Goal: Information Seeking & Learning: Compare options

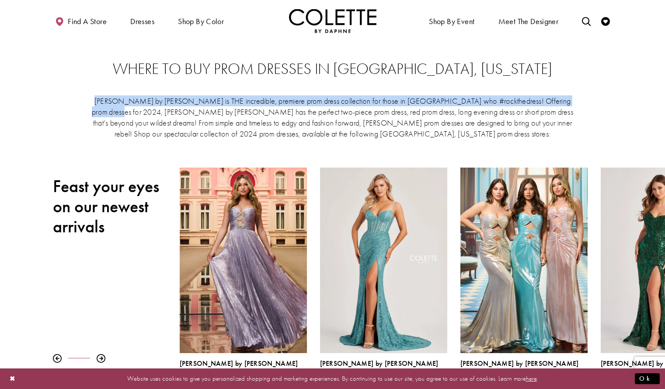
drag, startPoint x: 104, startPoint y: 102, endPoint x: 114, endPoint y: 109, distance: 12.2
click at [114, 109] on p "Colette by Daphne is THE incredible, premiere prom dress collection for those i…" at bounding box center [332, 117] width 483 height 44
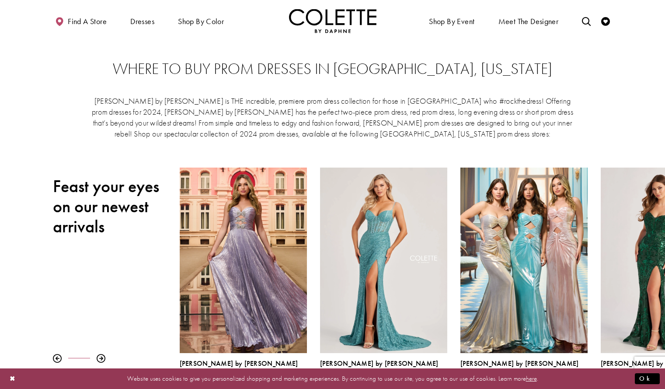
click at [122, 112] on p "[PERSON_NAME] by [PERSON_NAME] is THE incredible, premiere prom dress collectio…" at bounding box center [332, 117] width 483 height 44
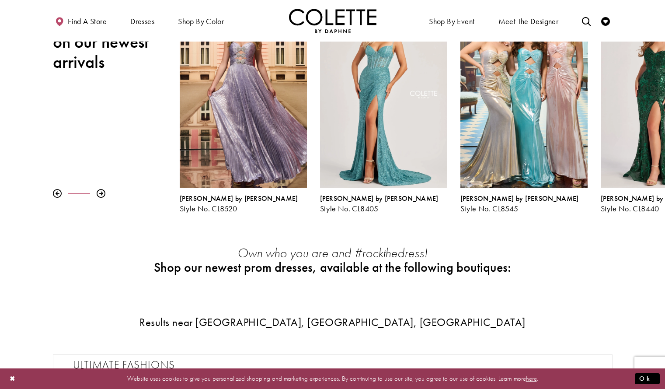
click at [458, 211] on div "Colette by Daphne Style No. CL8545" at bounding box center [524, 108] width 140 height 210
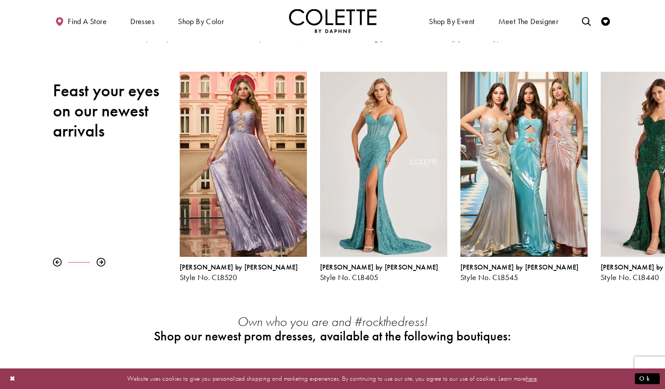
scroll to position [95, 0]
click at [104, 264] on div at bounding box center [101, 262] width 9 height 9
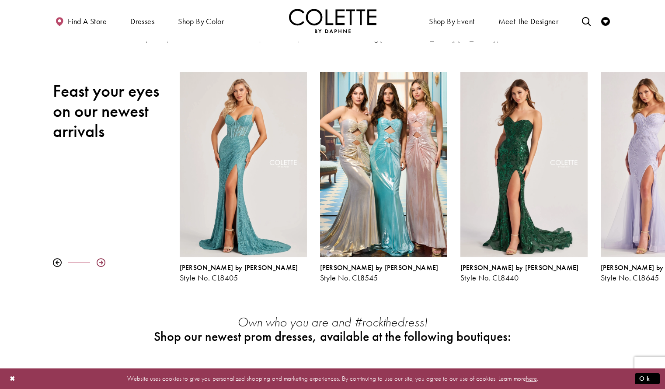
click at [104, 264] on div at bounding box center [101, 262] width 9 height 9
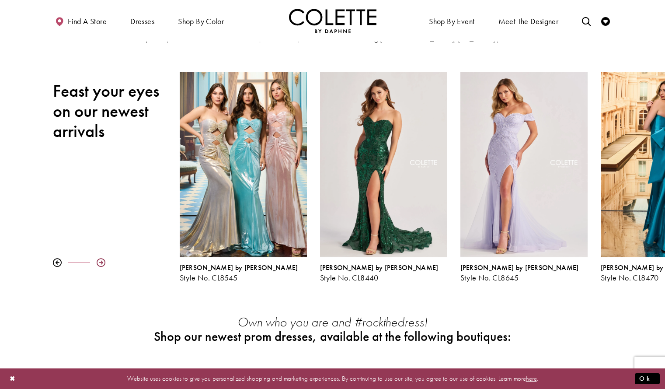
click at [104, 264] on div at bounding box center [101, 262] width 9 height 9
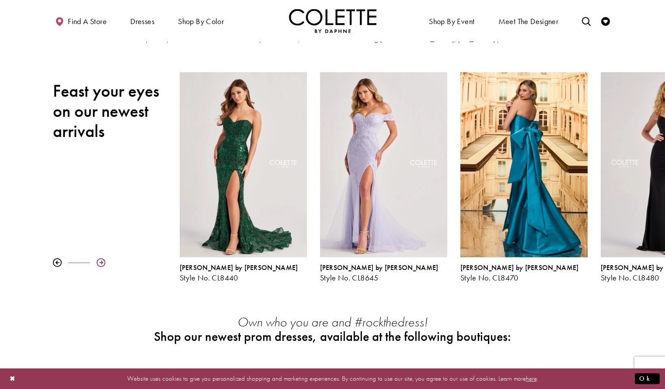
click at [101, 262] on div at bounding box center [101, 262] width 9 height 9
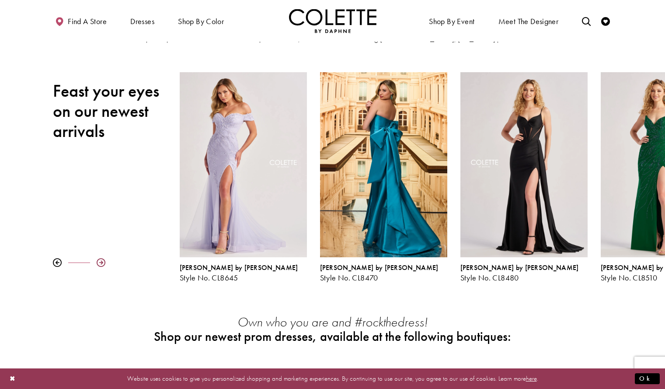
click at [101, 262] on div at bounding box center [101, 262] width 9 height 9
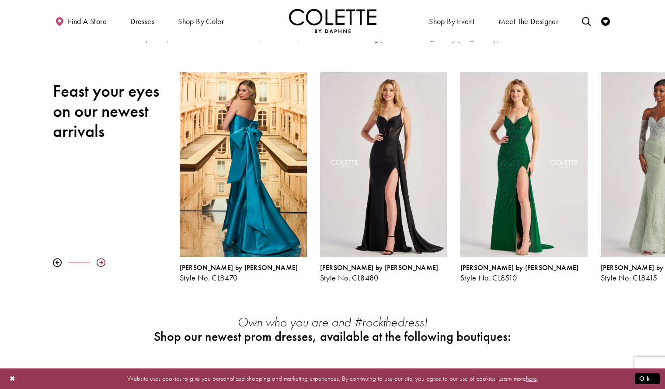
click at [101, 262] on div at bounding box center [101, 262] width 9 height 9
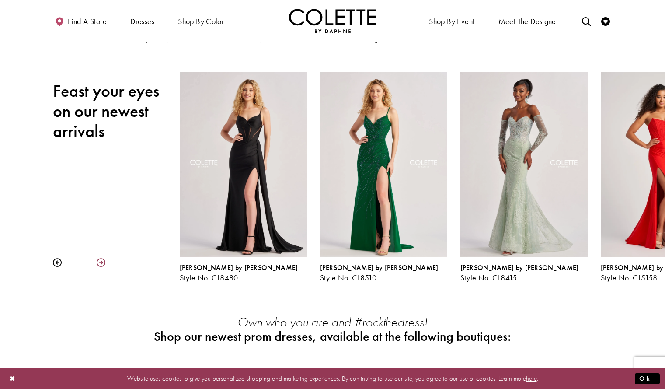
click at [101, 262] on div at bounding box center [101, 262] width 9 height 9
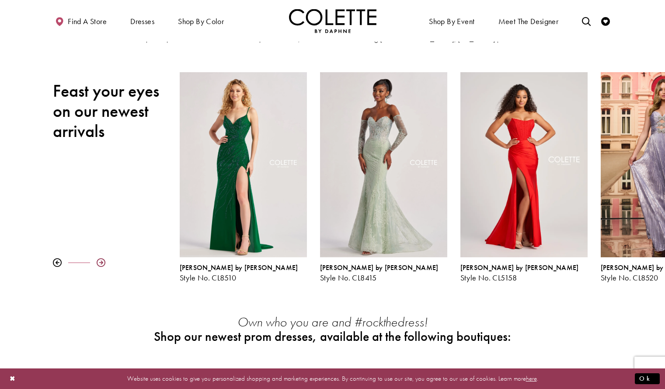
click at [101, 262] on div at bounding box center [101, 262] width 9 height 9
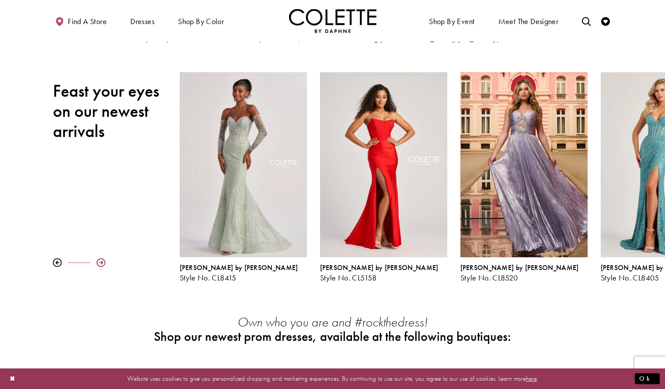
click at [101, 262] on div at bounding box center [101, 262] width 9 height 9
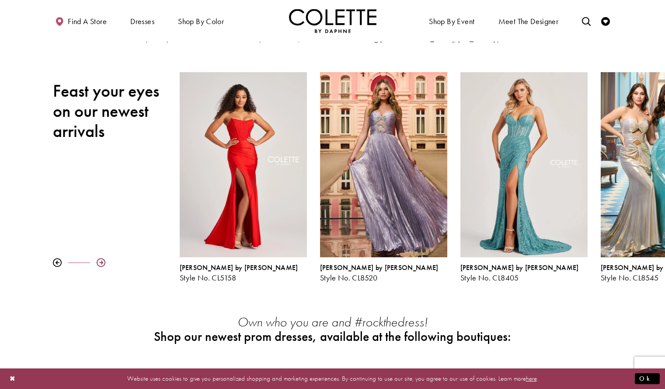
click at [101, 262] on div at bounding box center [101, 262] width 9 height 9
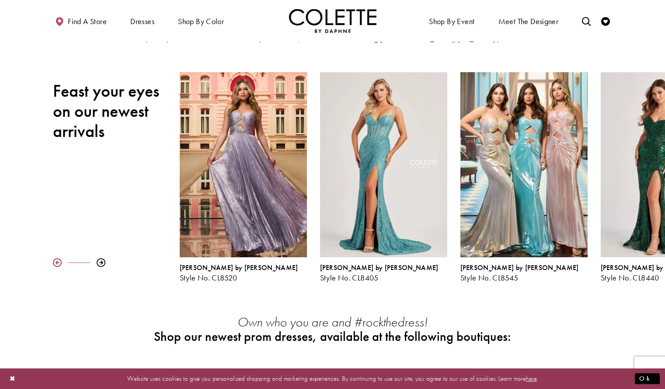
click at [54, 262] on div at bounding box center [57, 262] width 9 height 9
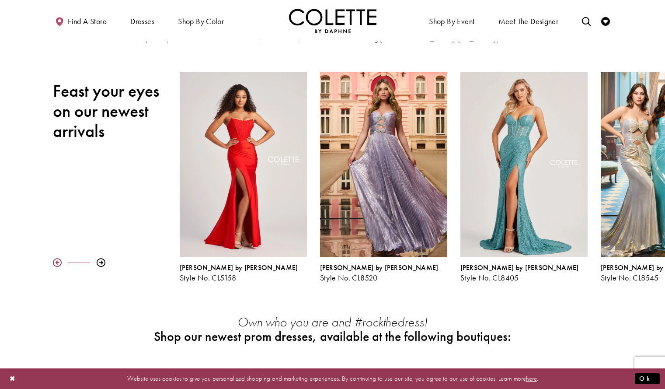
click at [54, 262] on div at bounding box center [57, 262] width 9 height 9
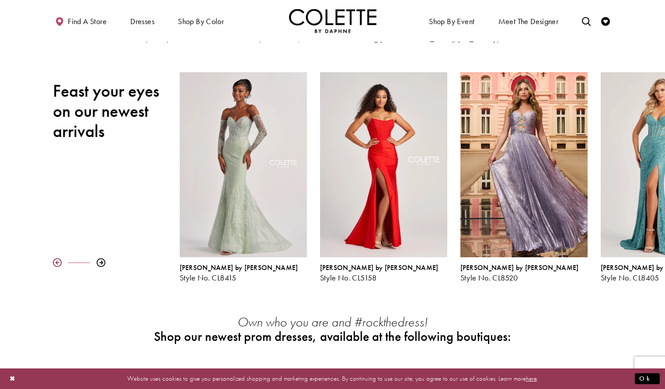
click at [54, 262] on div at bounding box center [57, 262] width 9 height 9
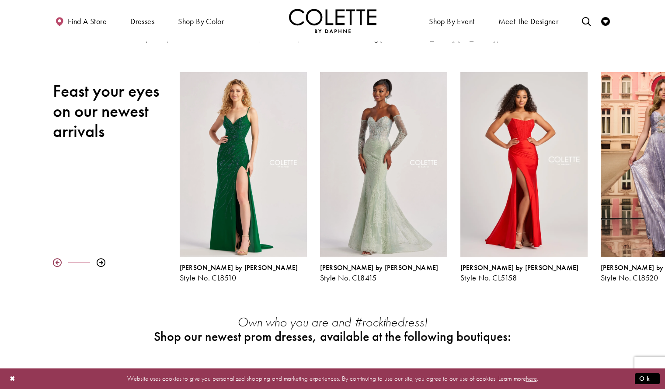
click at [54, 262] on div at bounding box center [57, 262] width 9 height 9
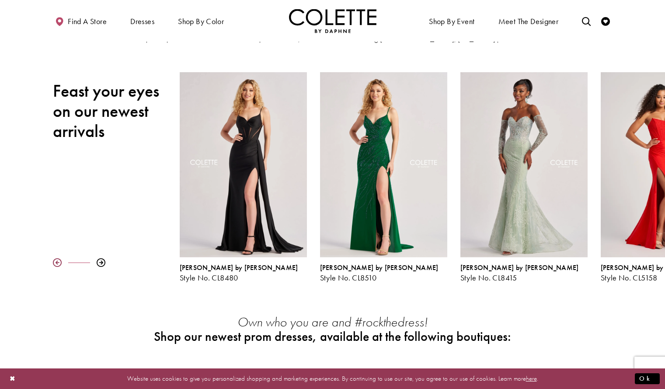
click at [54, 262] on div at bounding box center [57, 262] width 9 height 9
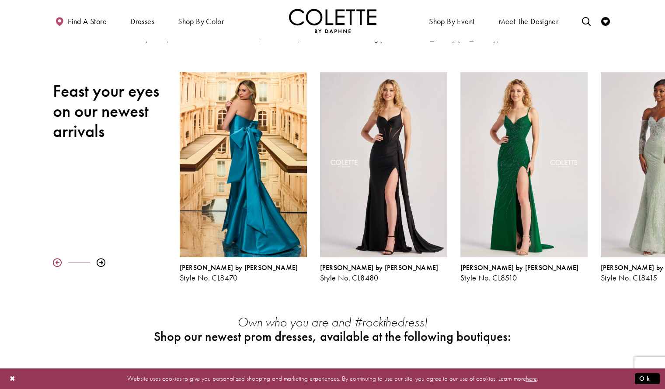
click at [54, 262] on div at bounding box center [57, 262] width 9 height 9
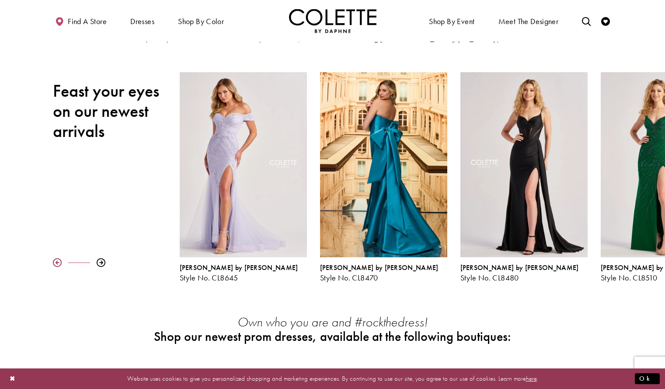
click at [54, 262] on div at bounding box center [57, 262] width 9 height 9
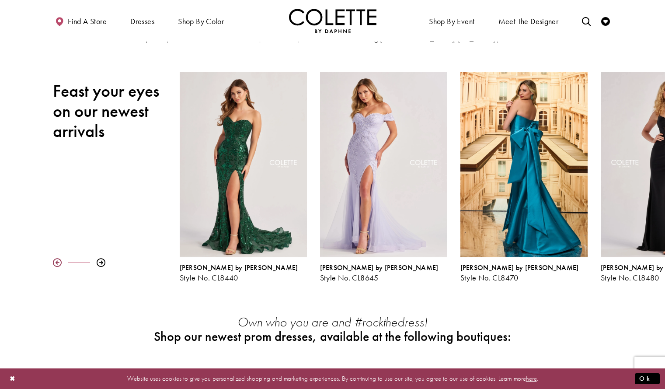
click at [54, 262] on div at bounding box center [57, 262] width 9 height 9
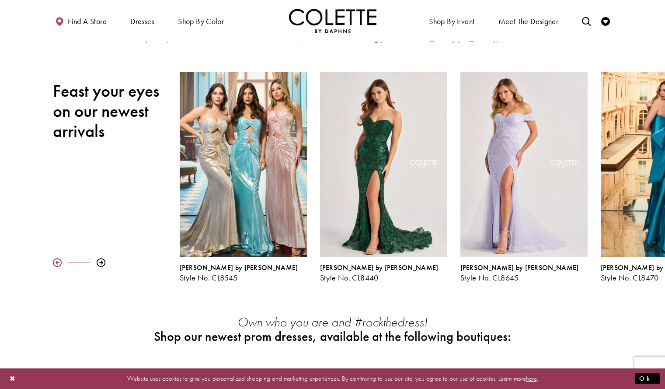
click at [54, 262] on div at bounding box center [57, 262] width 9 height 9
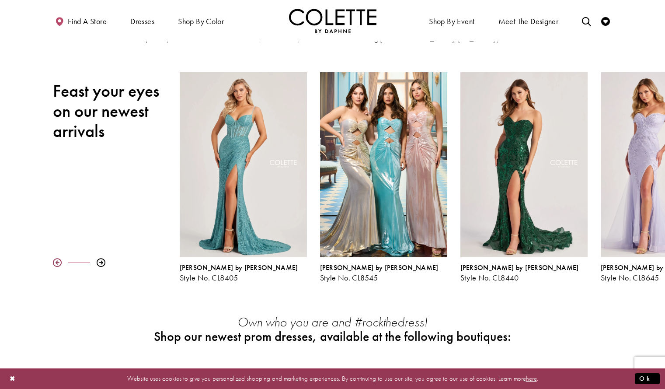
click at [54, 262] on div at bounding box center [57, 262] width 9 height 9
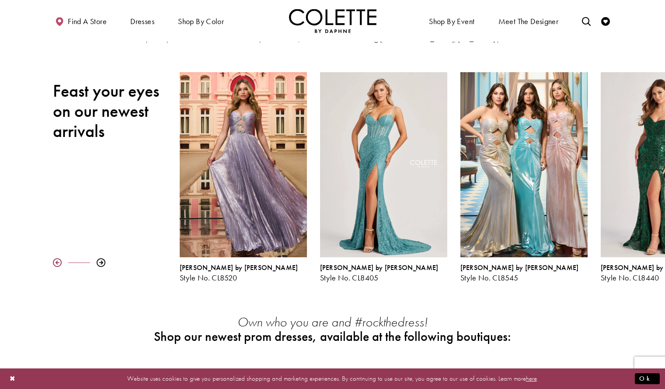
click at [54, 262] on div at bounding box center [57, 262] width 9 height 9
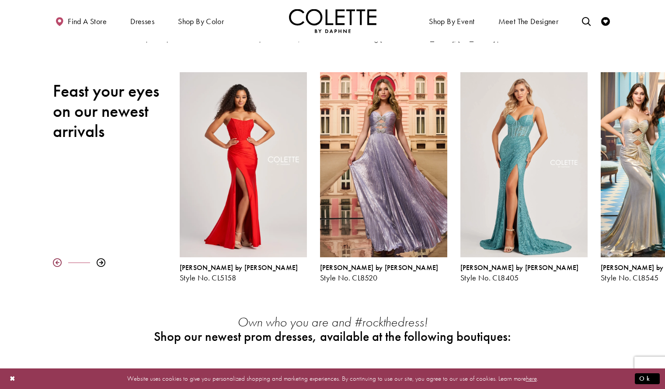
click at [54, 262] on div at bounding box center [57, 262] width 9 height 9
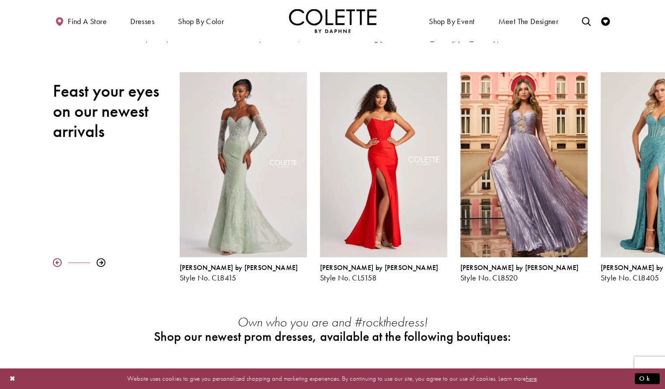
click at [54, 262] on div at bounding box center [57, 262] width 9 height 9
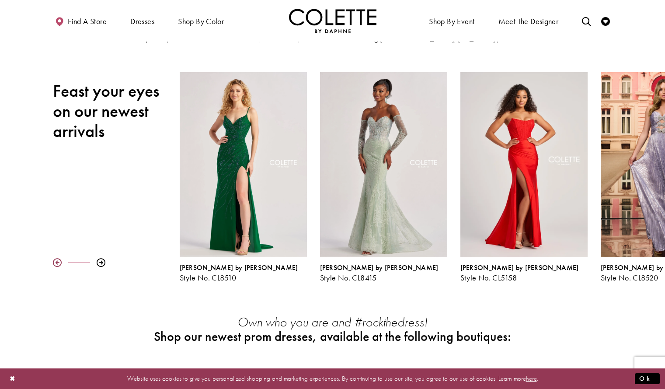
click at [54, 262] on div at bounding box center [57, 262] width 9 height 9
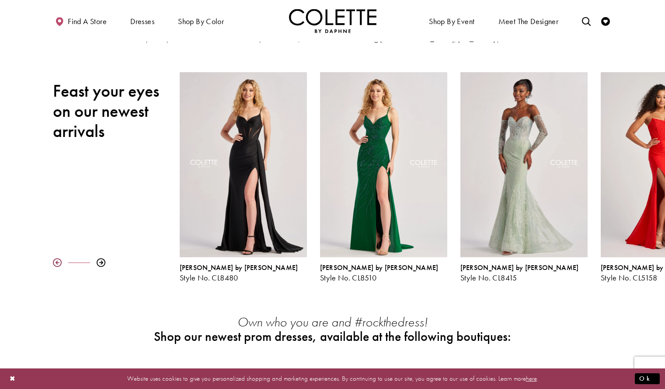
click at [54, 262] on div at bounding box center [57, 262] width 9 height 9
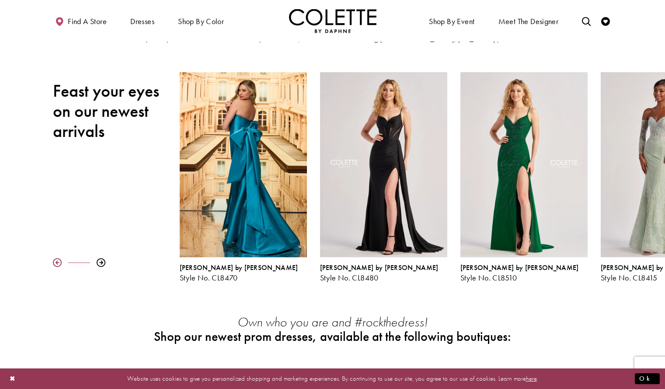
click at [54, 262] on div at bounding box center [57, 262] width 9 height 9
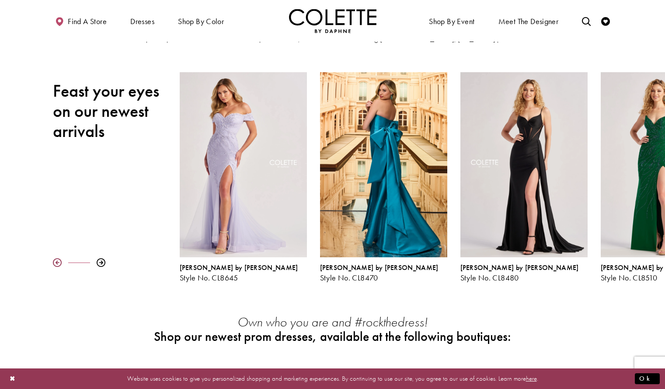
click at [54, 262] on div at bounding box center [57, 262] width 9 height 9
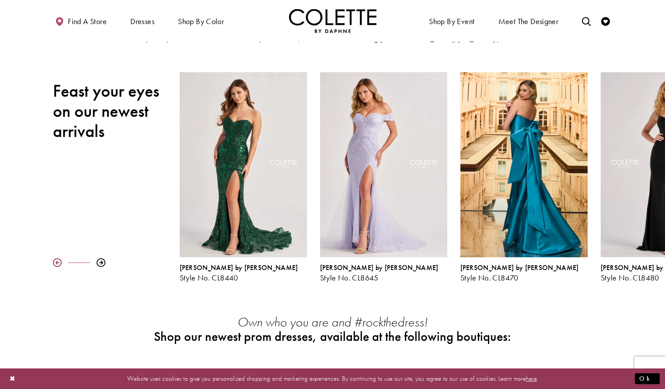
click at [54, 262] on div at bounding box center [57, 262] width 9 height 9
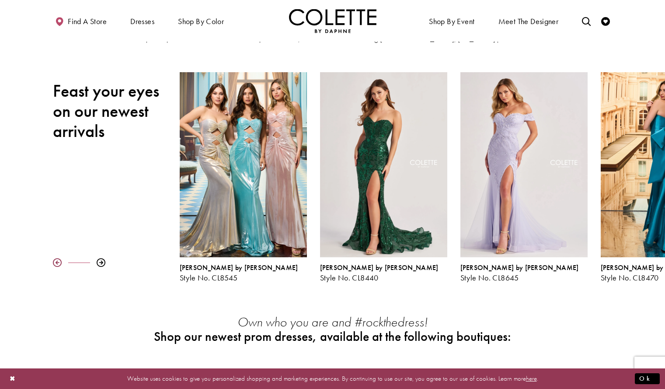
click at [54, 262] on div at bounding box center [57, 262] width 9 height 9
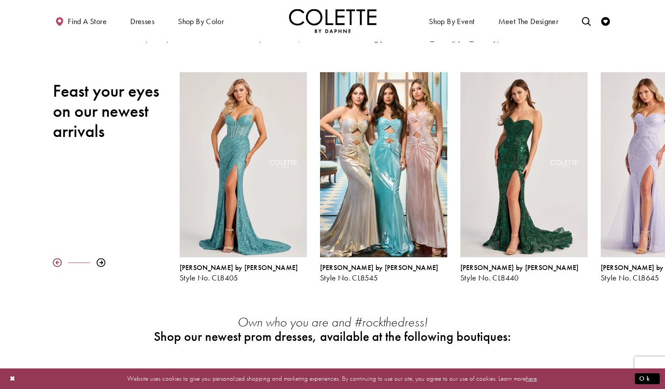
click at [54, 262] on div at bounding box center [57, 262] width 9 height 9
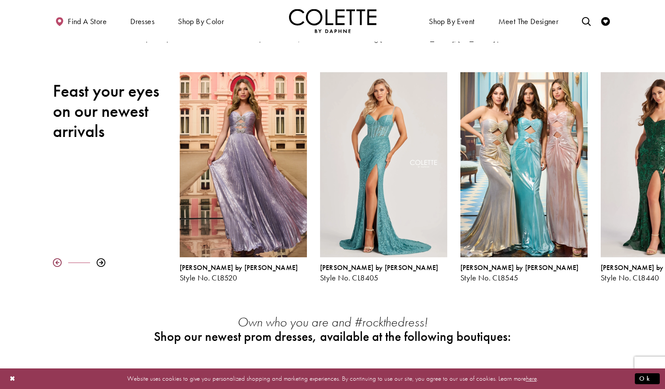
click at [54, 262] on div at bounding box center [57, 262] width 9 height 9
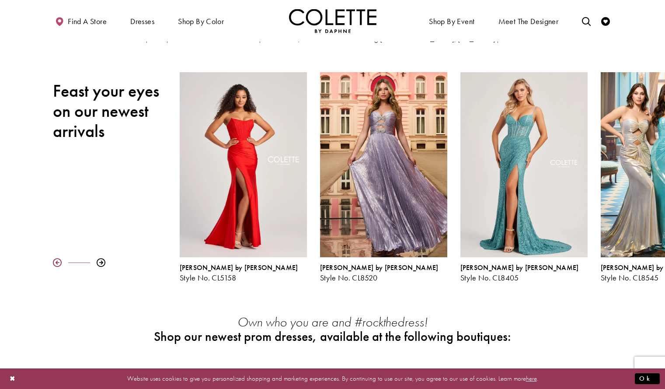
click at [54, 262] on div at bounding box center [57, 262] width 9 height 9
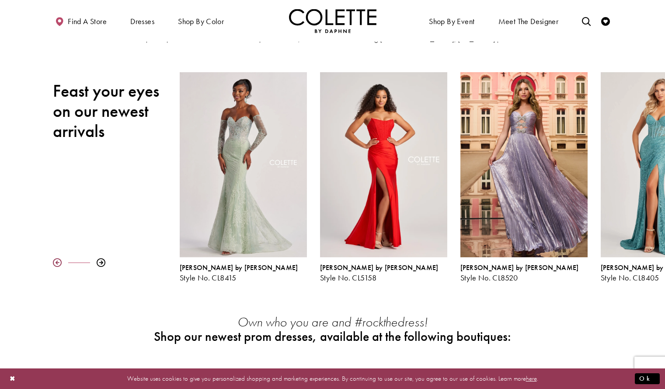
click at [54, 262] on div at bounding box center [57, 262] width 9 height 9
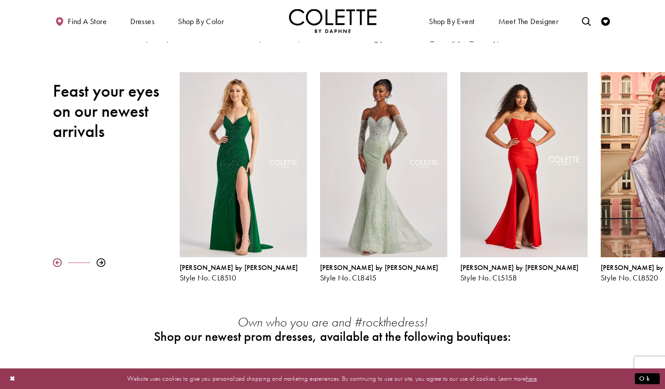
click at [54, 262] on div at bounding box center [57, 262] width 9 height 9
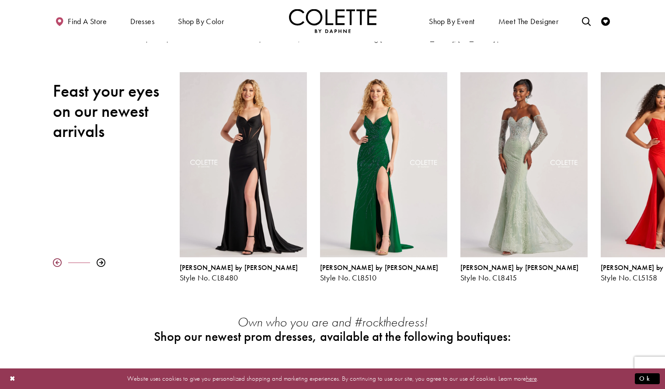
click at [54, 262] on div at bounding box center [57, 262] width 9 height 9
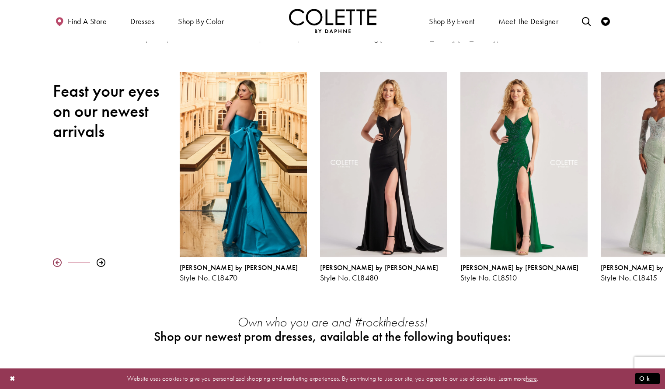
click at [54, 262] on div at bounding box center [57, 262] width 9 height 9
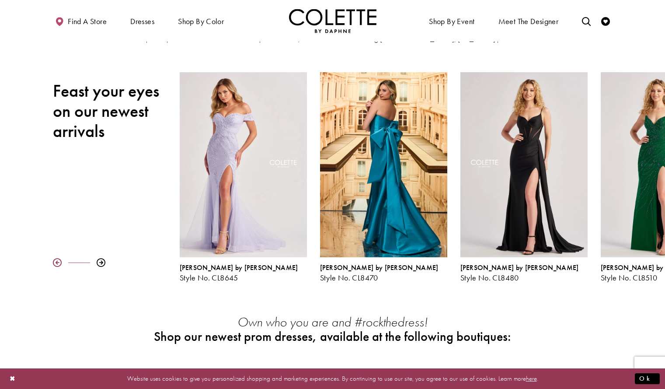
click at [54, 262] on div at bounding box center [57, 262] width 9 height 9
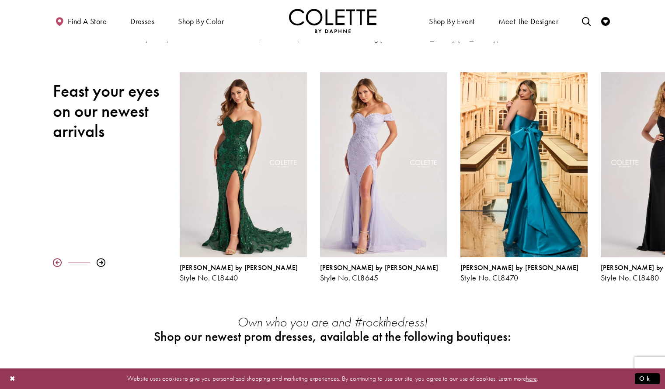
click at [54, 262] on div at bounding box center [57, 262] width 9 height 9
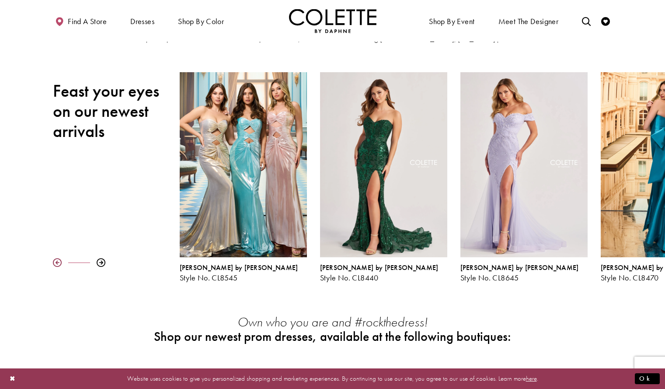
click at [54, 262] on div at bounding box center [57, 262] width 9 height 9
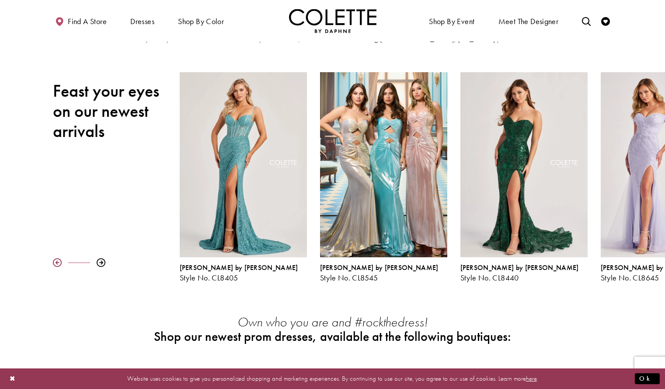
click at [54, 262] on div at bounding box center [57, 262] width 9 height 9
click at [100, 262] on div at bounding box center [101, 262] width 9 height 9
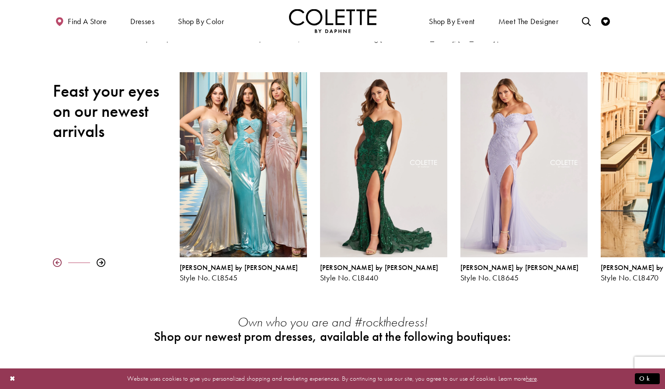
click at [57, 265] on div at bounding box center [57, 262] width 9 height 9
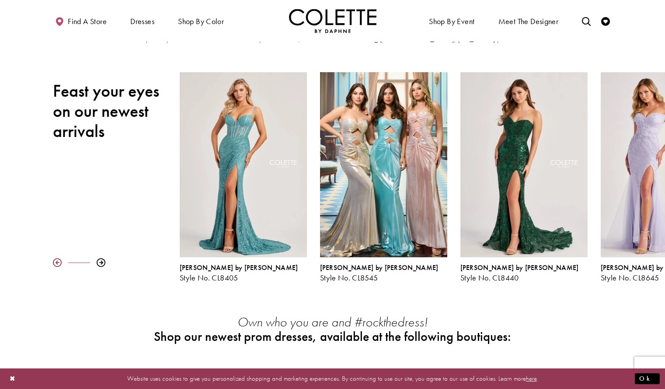
click at [57, 265] on div at bounding box center [57, 262] width 9 height 9
click at [101, 262] on div at bounding box center [101, 262] width 9 height 9
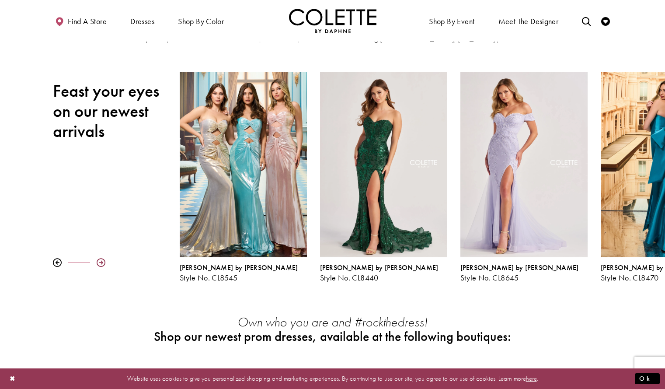
click at [101, 262] on div at bounding box center [101, 262] width 9 height 9
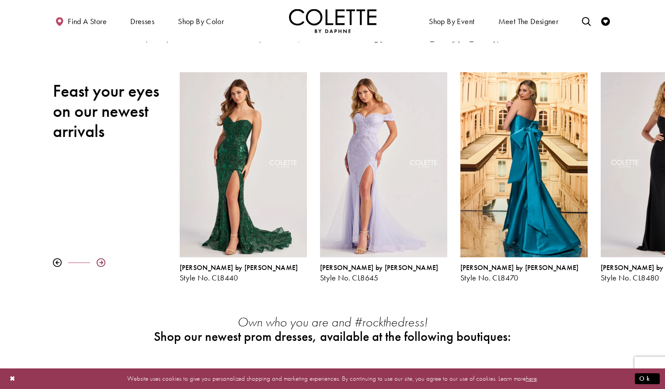
click at [101, 262] on div at bounding box center [101, 262] width 9 height 9
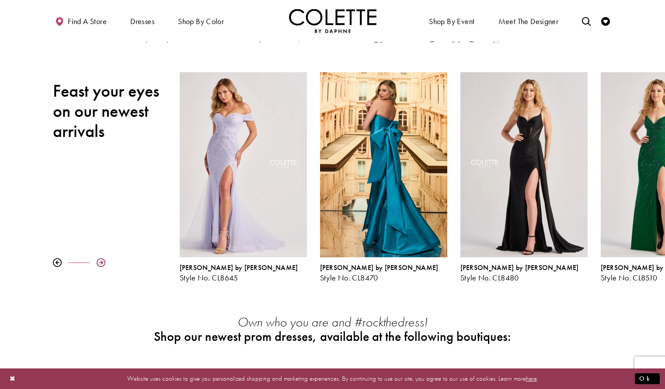
click at [101, 262] on div at bounding box center [101, 262] width 9 height 9
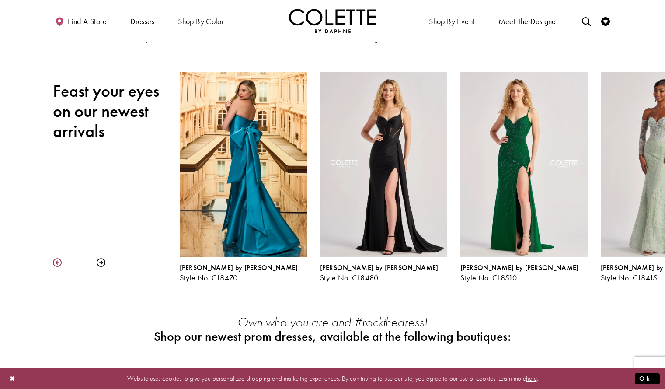
click at [54, 259] on div at bounding box center [57, 262] width 9 height 9
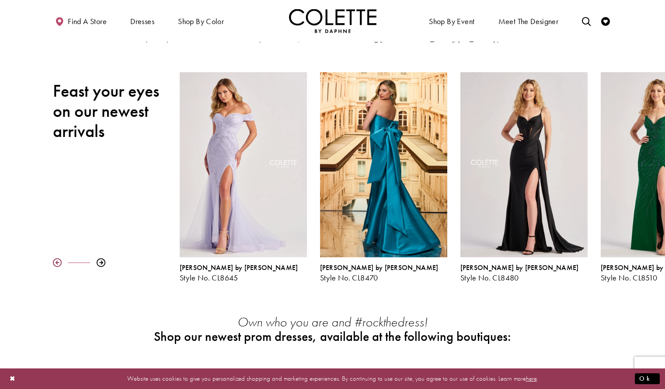
click at [54, 259] on div at bounding box center [57, 262] width 9 height 9
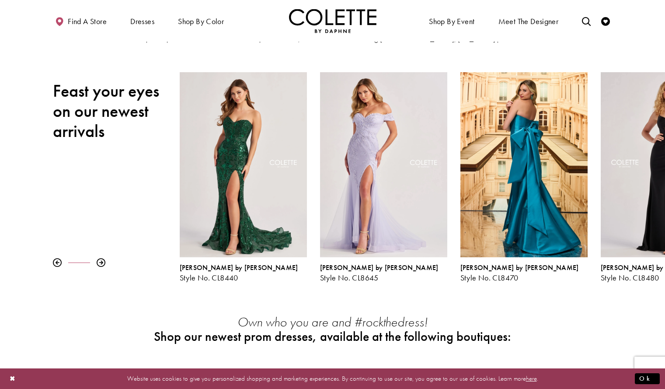
drag, startPoint x: 87, startPoint y: 262, endPoint x: 87, endPoint y: 226, distance: 36.7
click at [87, 226] on div "Pause autoplay Previous Slide Next Slide 0 1 2 3 4 5 6 7 8 9 Colette by Daphne …" at bounding box center [332, 177] width 665 height 210
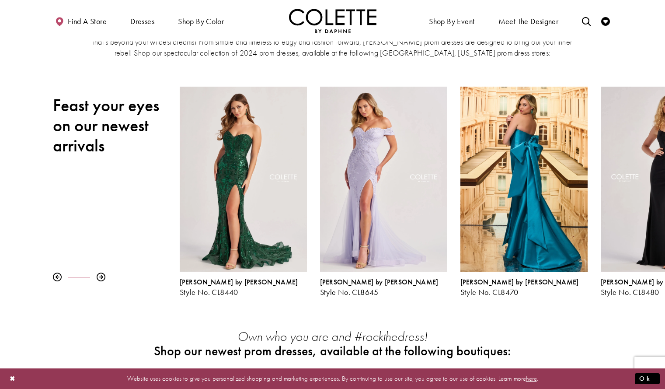
scroll to position [83, 0]
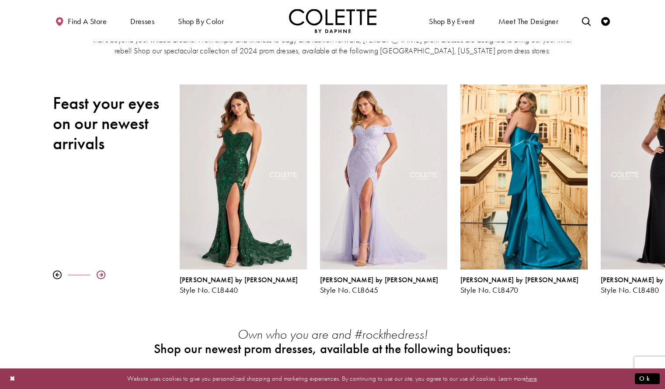
click at [98, 275] on div at bounding box center [101, 274] width 9 height 9
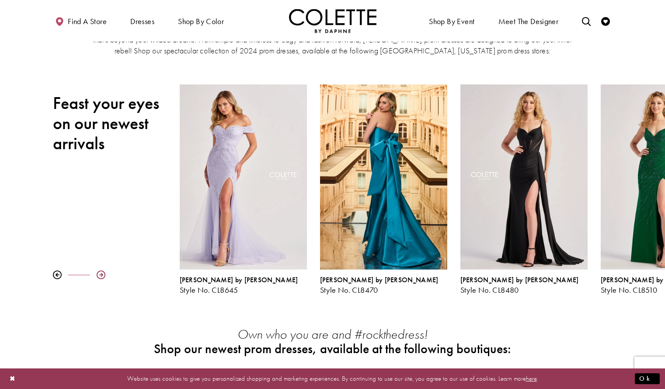
click at [97, 273] on div at bounding box center [101, 274] width 9 height 9
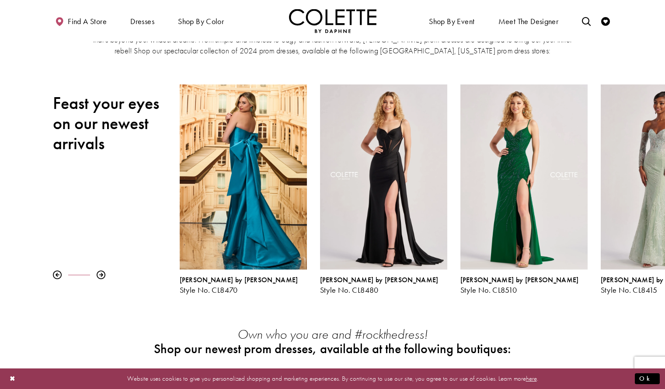
drag, startPoint x: 97, startPoint y: 274, endPoint x: 97, endPoint y: 288, distance: 13.6
drag, startPoint x: 97, startPoint y: 288, endPoint x: 56, endPoint y: 272, distance: 44.2
click at [56, 272] on div at bounding box center [57, 274] width 9 height 9
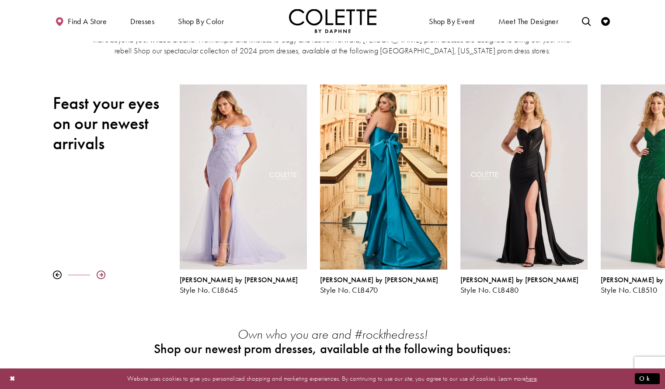
click at [102, 274] on div at bounding box center [101, 274] width 9 height 9
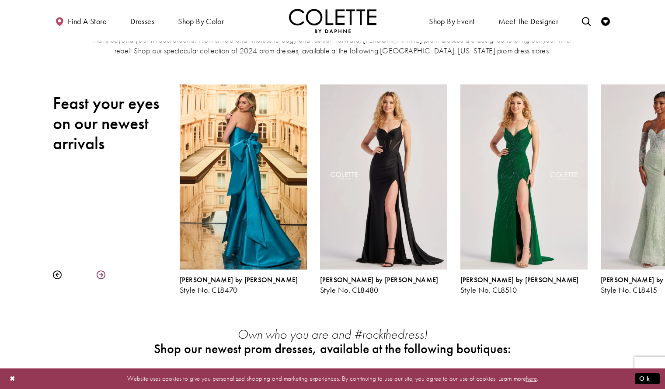
click at [102, 274] on div at bounding box center [101, 274] width 9 height 9
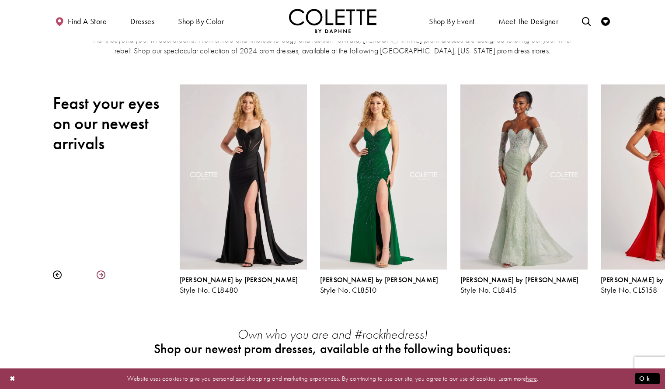
click at [102, 274] on div at bounding box center [101, 274] width 9 height 9
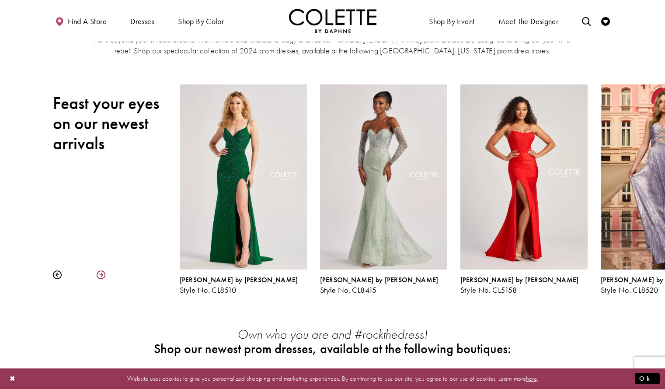
click at [102, 274] on div at bounding box center [101, 274] width 9 height 9
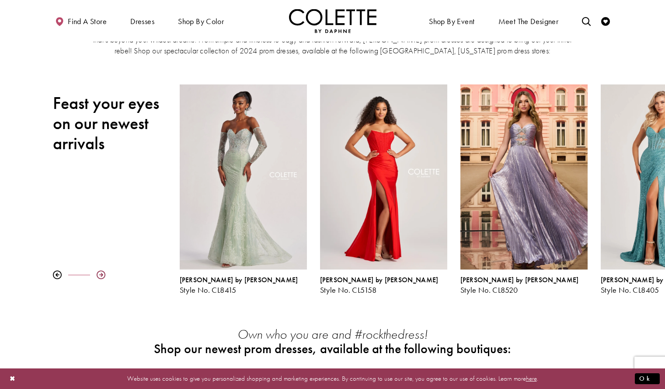
click at [102, 274] on div at bounding box center [101, 274] width 9 height 9
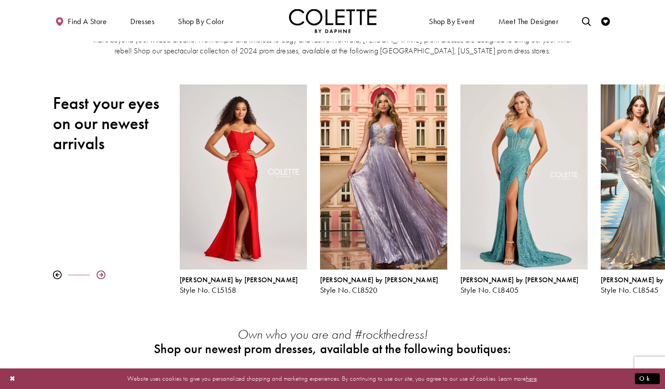
click at [102, 274] on div at bounding box center [101, 274] width 9 height 9
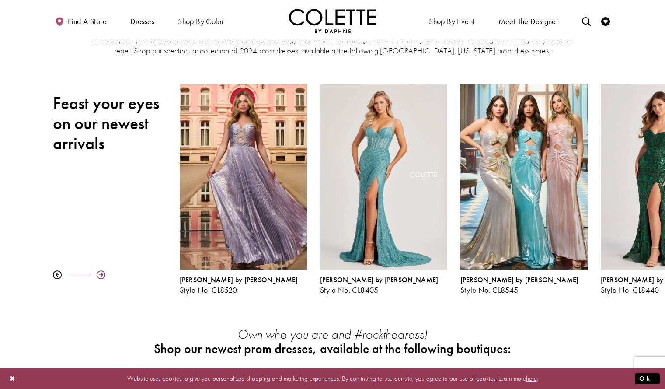
click at [102, 274] on div at bounding box center [101, 274] width 9 height 9
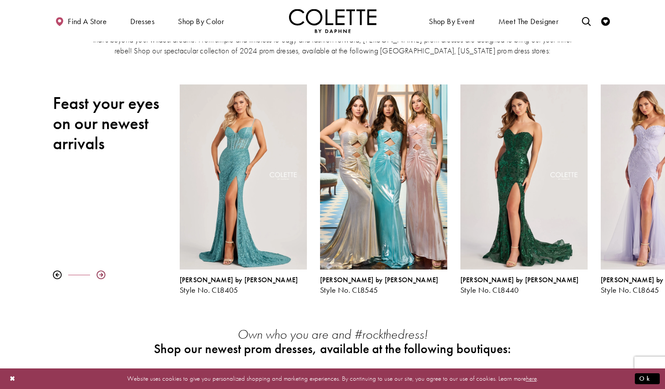
click at [102, 274] on div at bounding box center [101, 274] width 9 height 9
click at [101, 277] on div at bounding box center [101, 274] width 9 height 9
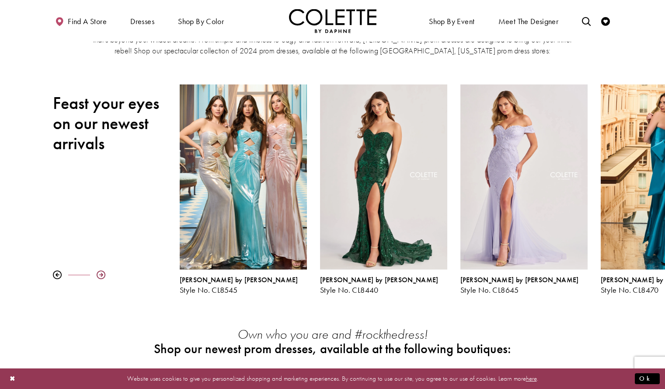
click at [97, 276] on div at bounding box center [101, 274] width 9 height 9
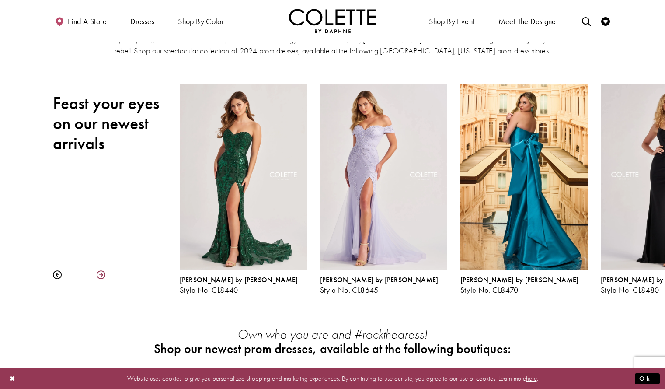
click at [104, 275] on div at bounding box center [101, 274] width 9 height 9
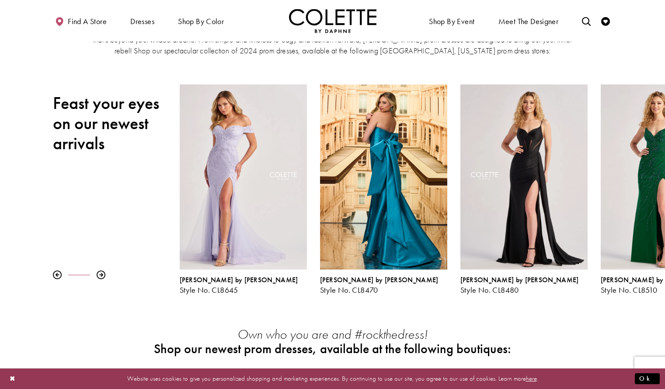
click at [106, 276] on div at bounding box center [116, 274] width 127 height 9
click at [103, 273] on div at bounding box center [101, 274] width 9 height 9
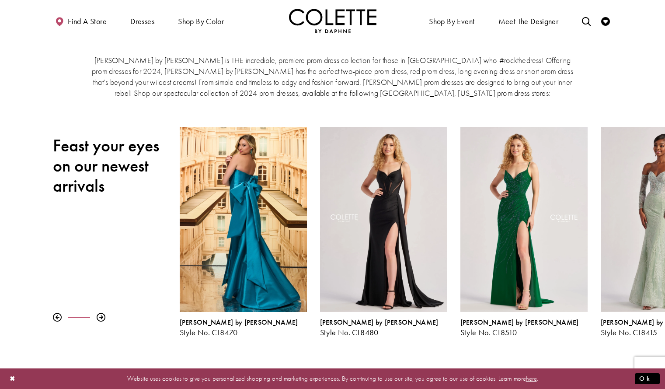
scroll to position [40, 0]
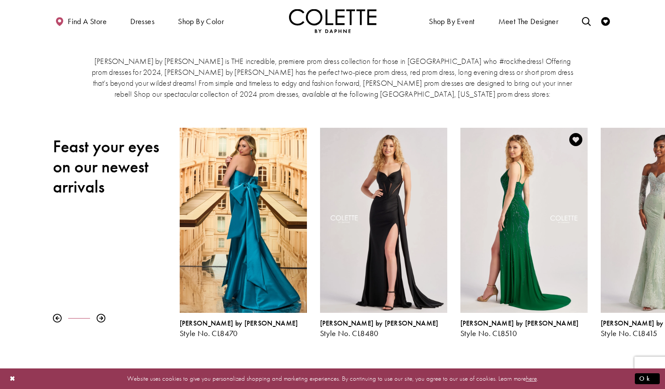
click at [547, 234] on div "Visit Colette by Daphne Style No. CL8510 Page" at bounding box center [523, 220] width 127 height 185
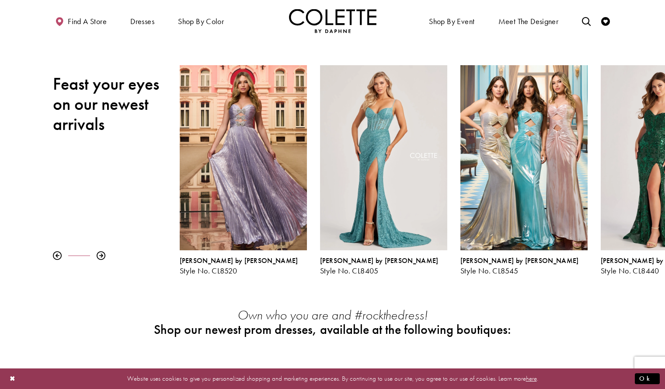
scroll to position [104, 0]
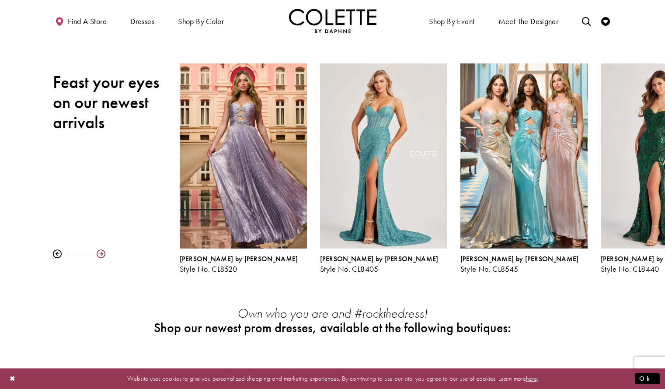
click at [101, 258] on div at bounding box center [101, 253] width 9 height 9
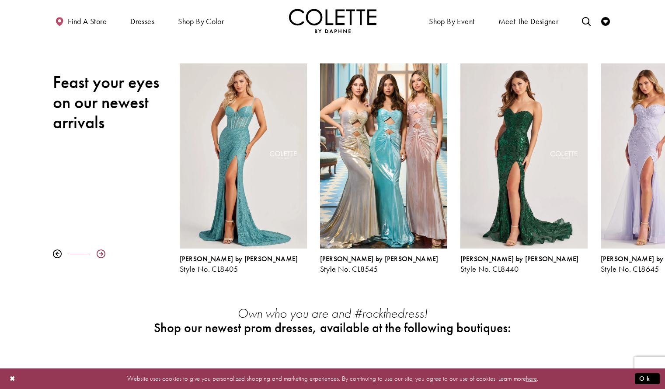
click at [101, 258] on div at bounding box center [101, 253] width 9 height 9
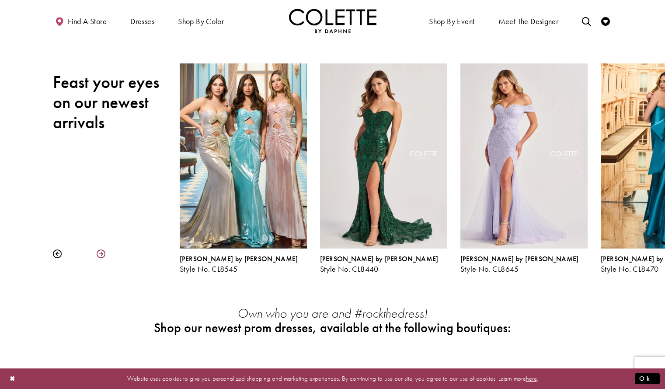
click at [101, 258] on div at bounding box center [101, 253] width 9 height 9
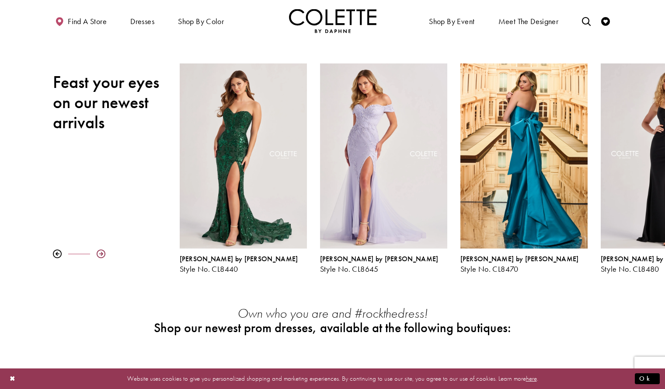
click at [101, 258] on div at bounding box center [101, 253] width 9 height 9
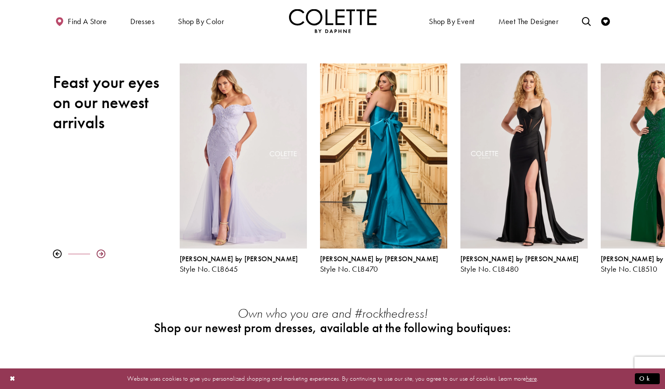
click at [101, 258] on div at bounding box center [101, 253] width 9 height 9
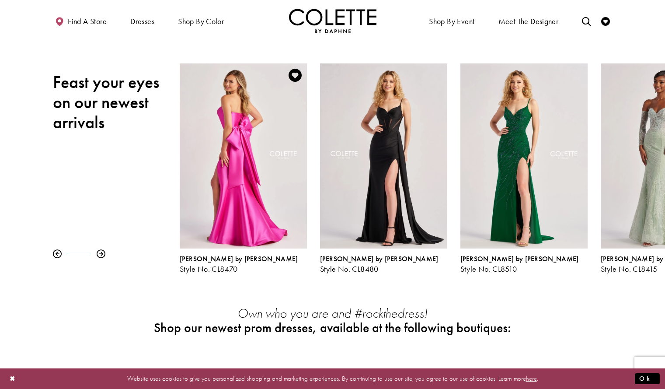
click at [223, 227] on div "Visit Colette by Daphne Style No. CL8470 Page" at bounding box center [243, 155] width 127 height 185
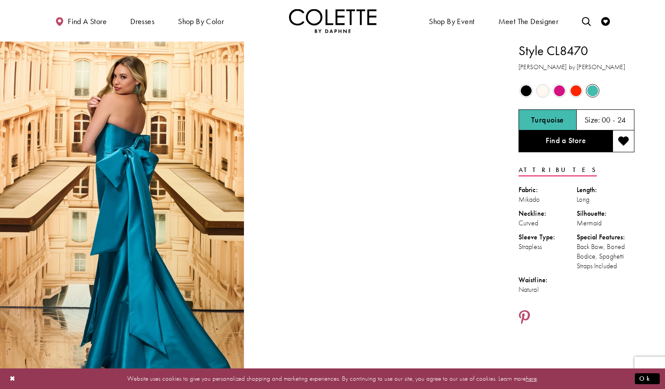
click at [525, 83] on div "Out of Stock" at bounding box center [526, 91] width 17 height 17
click at [525, 87] on span "Product color controls state depends on size chosen" at bounding box center [526, 90] width 11 height 11
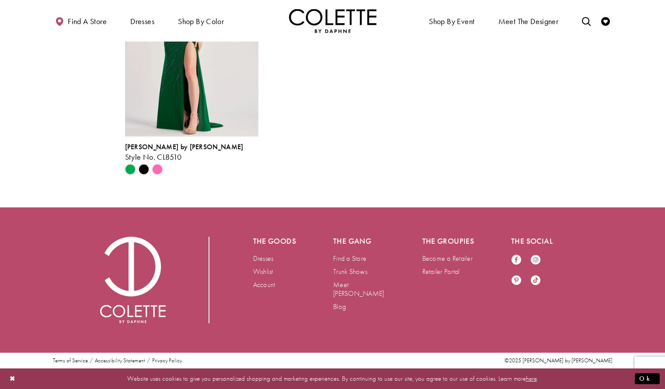
scroll to position [2790, 0]
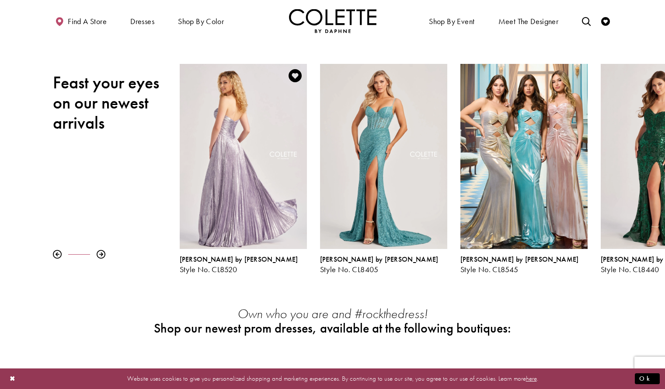
click at [254, 113] on div "Visit Colette by Daphne Style No. CL8520 Page" at bounding box center [243, 156] width 127 height 185
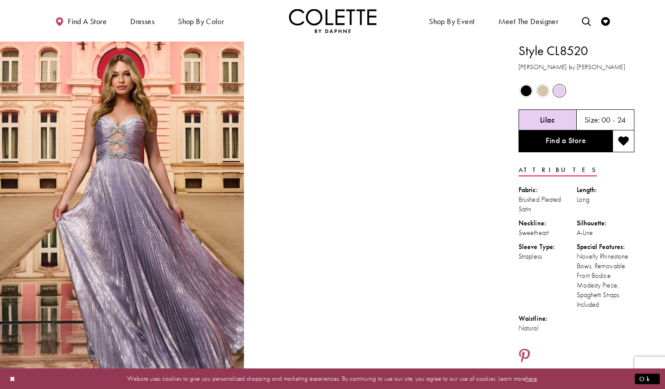
click at [528, 96] on span "Product color controls state depends on size chosen" at bounding box center [526, 90] width 11 height 11
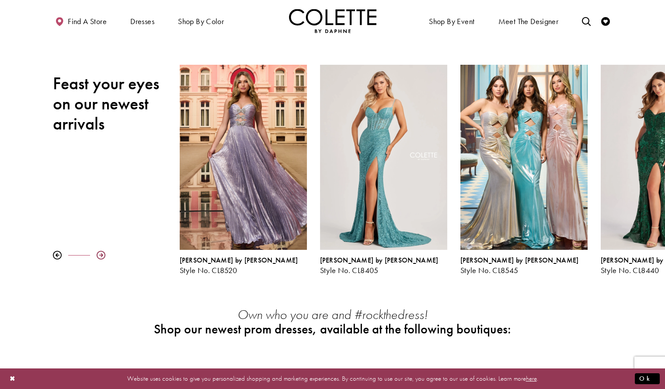
click at [101, 254] on div at bounding box center [101, 255] width 9 height 9
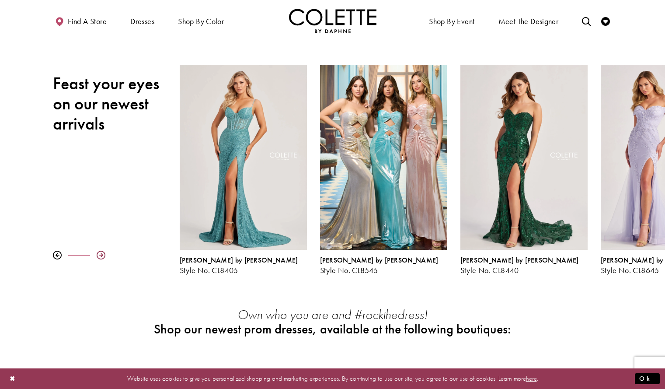
click at [101, 254] on div at bounding box center [101, 255] width 9 height 9
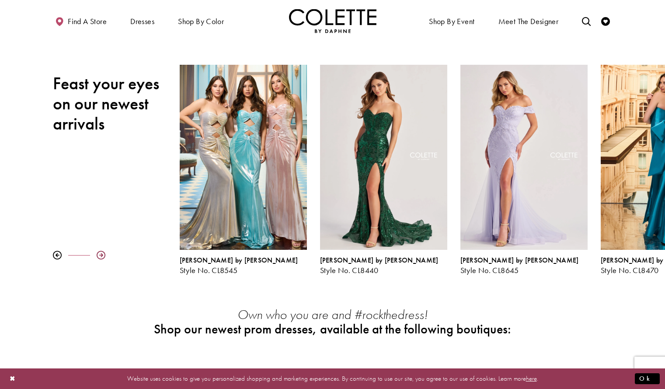
click at [101, 254] on div at bounding box center [101, 255] width 9 height 9
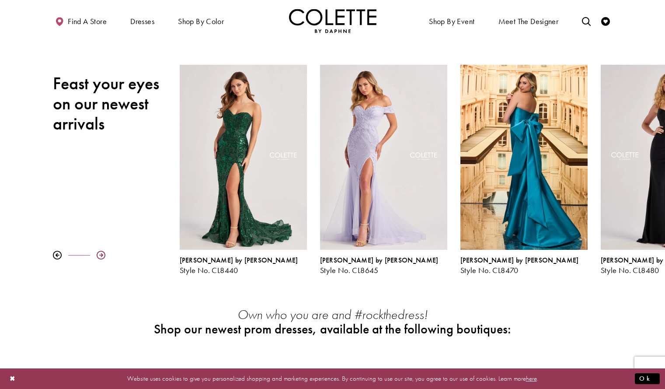
click at [101, 254] on div at bounding box center [101, 255] width 9 height 9
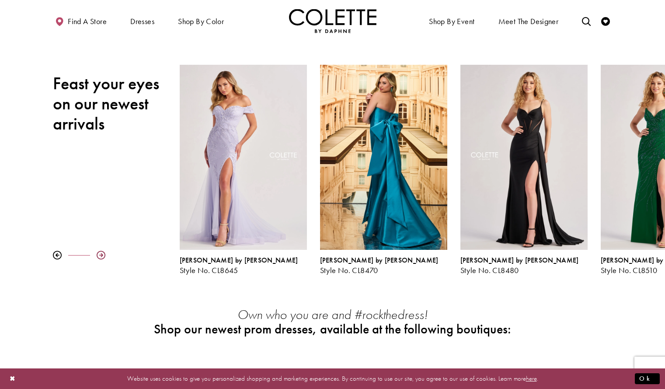
click at [101, 254] on div at bounding box center [101, 255] width 9 height 9
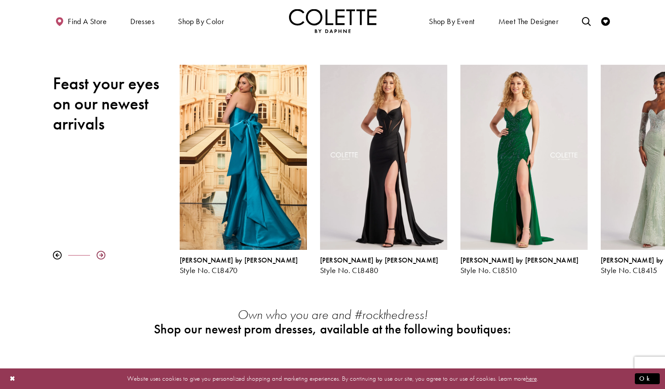
click at [101, 254] on div at bounding box center [101, 255] width 9 height 9
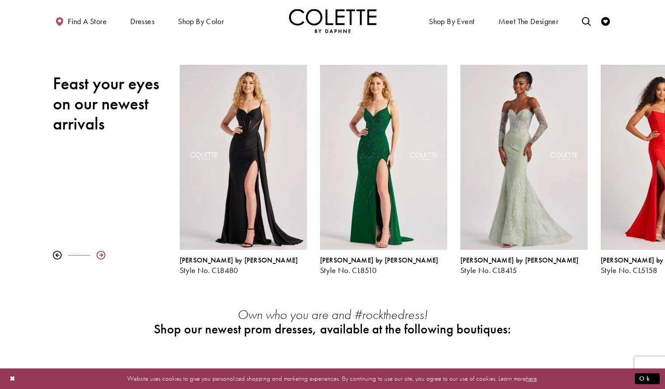
click at [101, 254] on div at bounding box center [101, 255] width 9 height 9
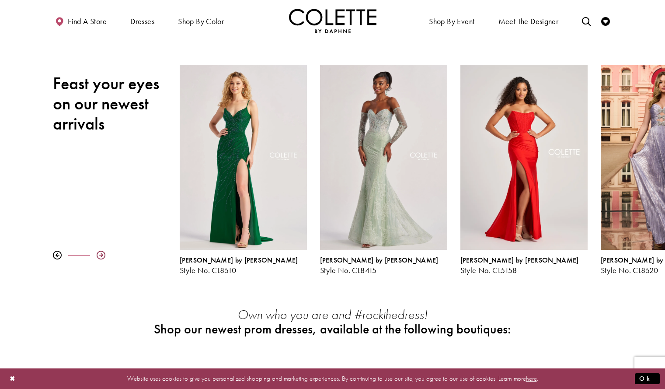
click at [101, 254] on div at bounding box center [101, 255] width 9 height 9
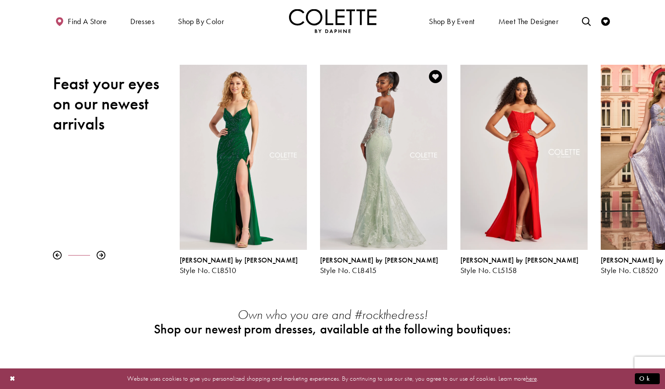
click at [380, 211] on div "Visit Colette by Daphne Style No. CL8415 Page" at bounding box center [383, 157] width 127 height 185
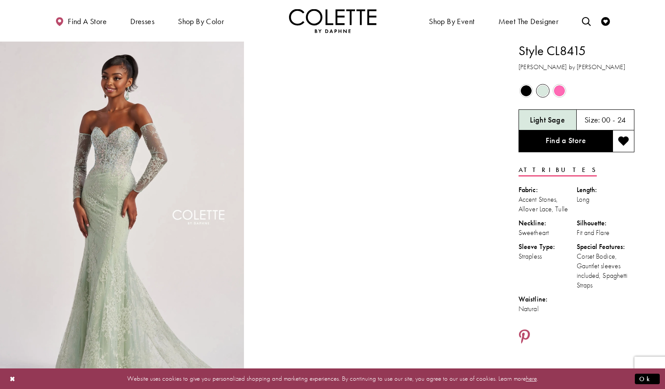
click at [528, 89] on span "Product color controls state depends on size chosen" at bounding box center [526, 90] width 11 height 11
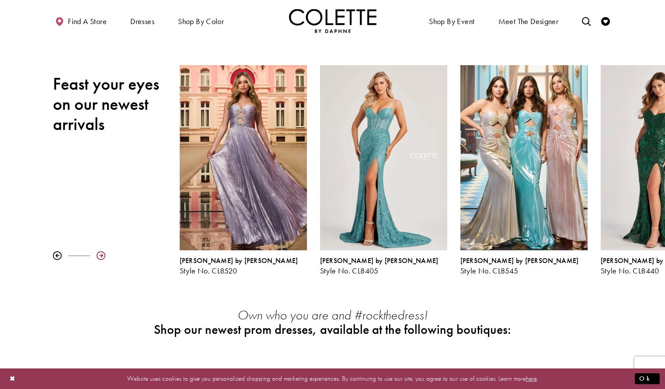
click at [100, 254] on div at bounding box center [101, 255] width 9 height 9
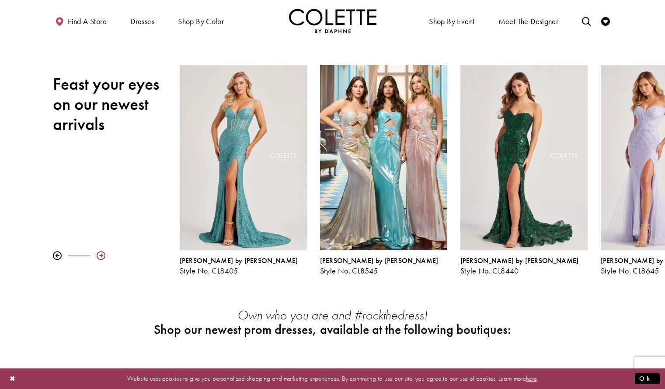
click at [100, 254] on div at bounding box center [101, 255] width 9 height 9
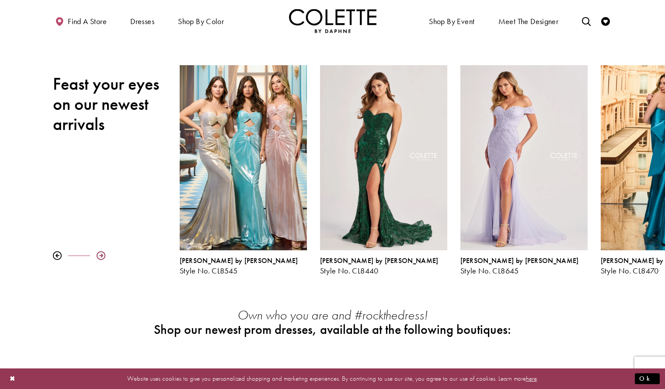
click at [100, 255] on div at bounding box center [101, 255] width 9 height 9
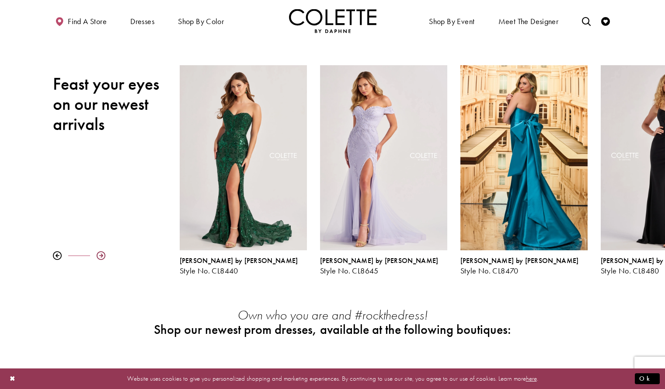
click at [104, 259] on div at bounding box center [101, 255] width 9 height 9
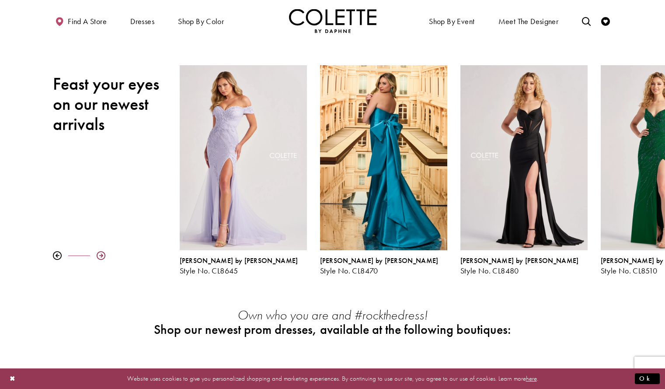
click at [105, 258] on div at bounding box center [101, 255] width 9 height 9
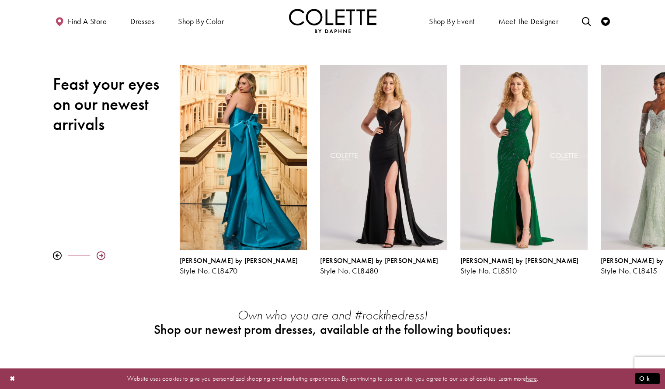
click at [105, 258] on div at bounding box center [101, 255] width 9 height 9
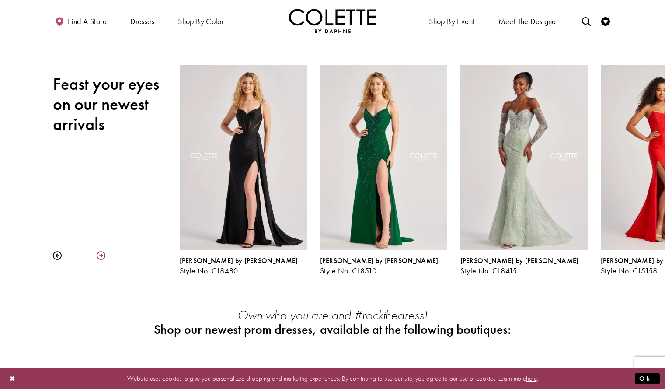
click at [105, 258] on div at bounding box center [101, 255] width 9 height 9
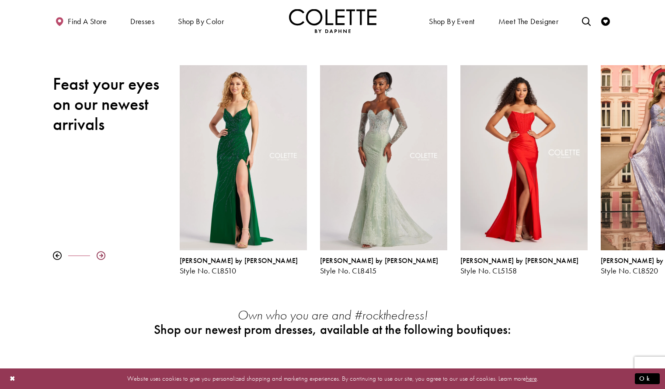
click at [105, 258] on div at bounding box center [101, 255] width 9 height 9
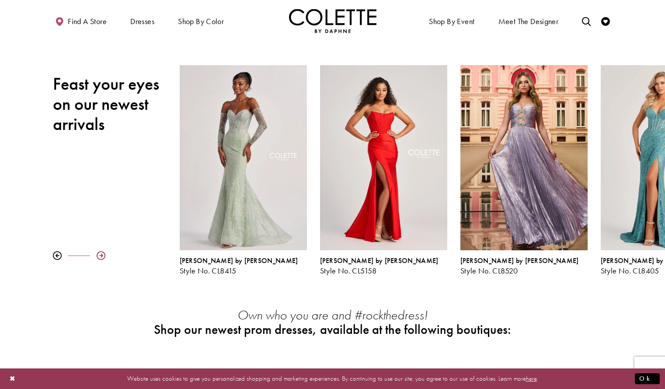
click at [105, 258] on div at bounding box center [101, 255] width 9 height 9
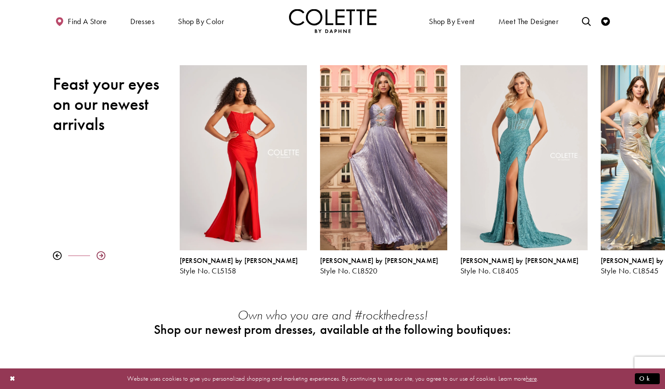
click at [105, 258] on div at bounding box center [101, 255] width 9 height 9
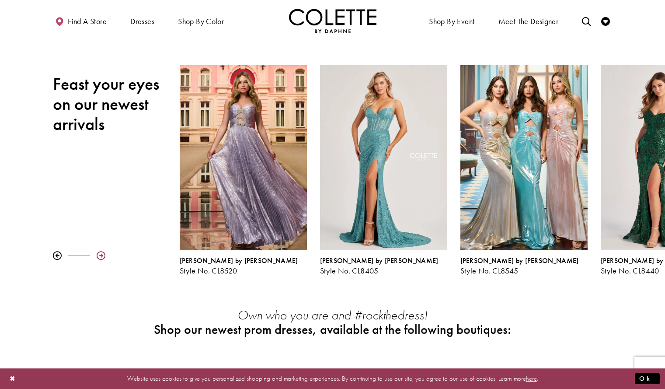
click at [105, 258] on div at bounding box center [101, 255] width 9 height 9
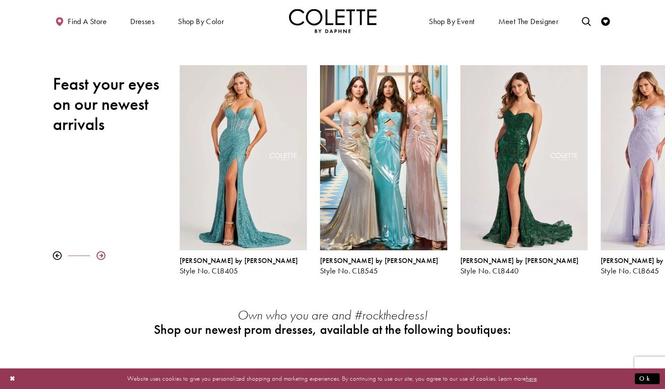
click at [105, 258] on div at bounding box center [101, 255] width 9 height 9
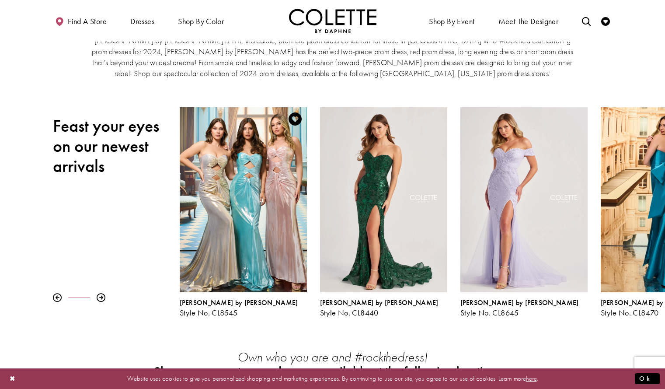
scroll to position [45, 0]
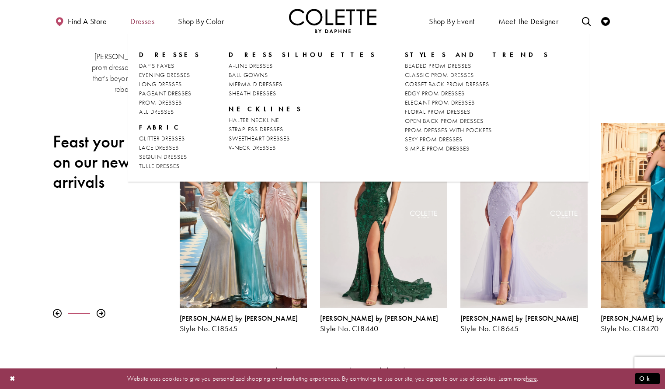
click at [138, 20] on span "Dresses" at bounding box center [142, 21] width 24 height 9
click at [242, 144] on span "V-NECK DRESSES" at bounding box center [252, 147] width 47 height 8
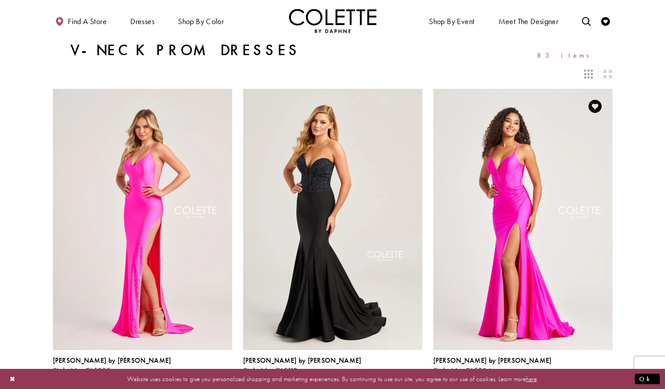
click at [607, 375] on span "Product List" at bounding box center [607, 380] width 10 height 10
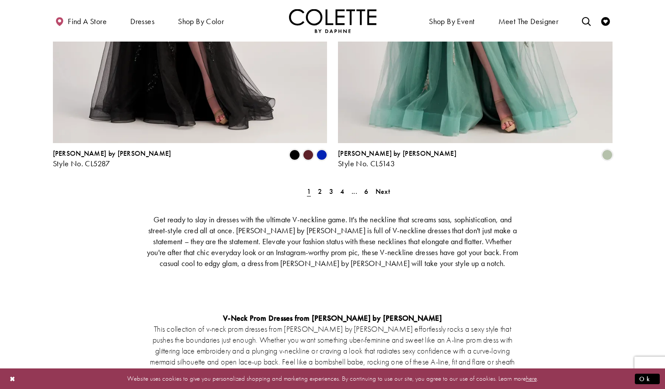
scroll to position [1631, 0]
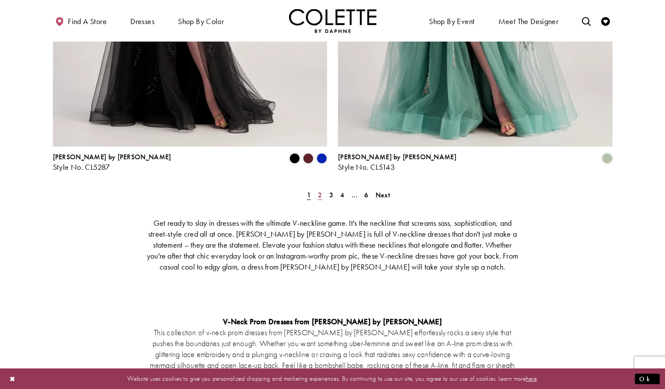
click at [320, 190] on span "2" at bounding box center [320, 194] width 4 height 9
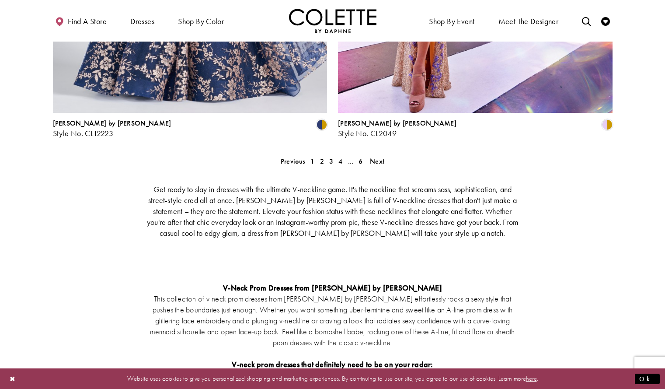
scroll to position [1665, 0]
click at [330, 156] on span "3" at bounding box center [331, 160] width 4 height 9
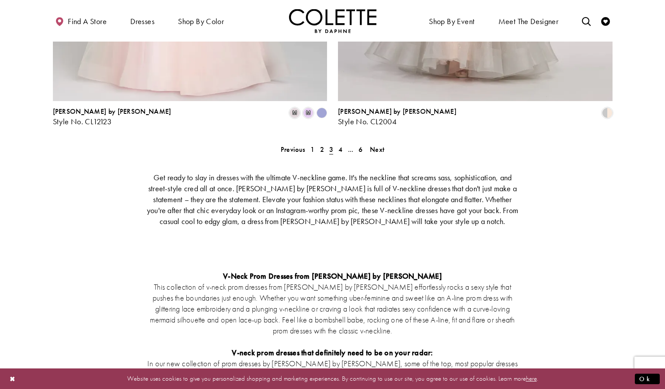
scroll to position [1677, 0]
click at [341, 144] on span "4" at bounding box center [340, 148] width 4 height 9
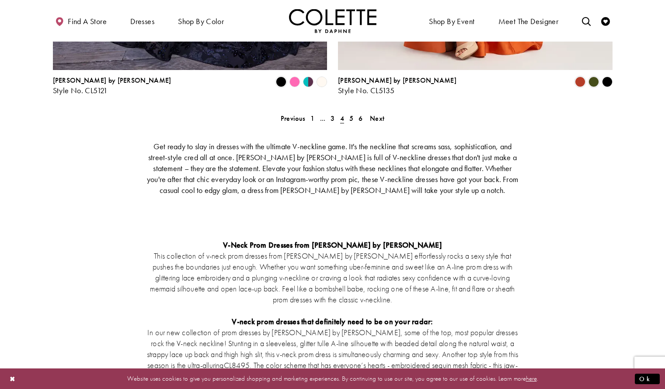
scroll to position [2010, 0]
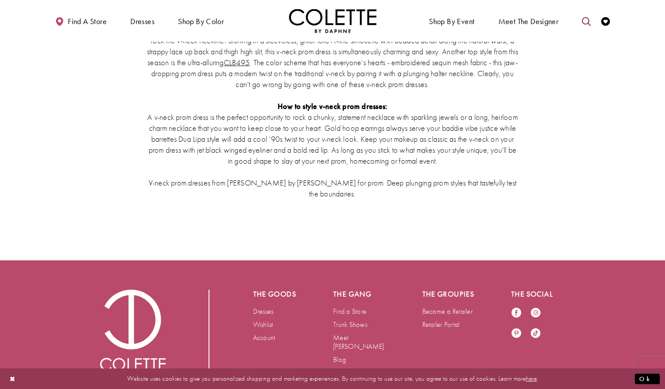
click at [589, 25] on icon "Toggle search" at bounding box center [586, 21] width 9 height 9
click at [551, 22] on input "Search" at bounding box center [541, 21] width 105 height 13
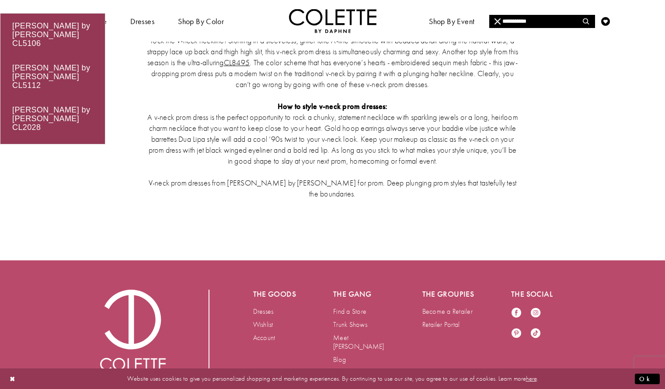
type input "**********"
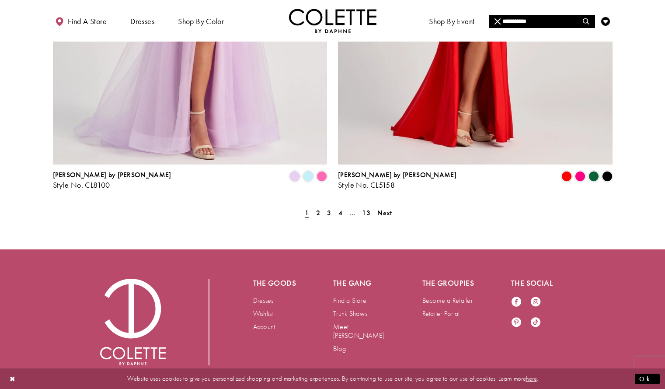
scroll to position [1625, 0]
click at [366, 209] on span "13" at bounding box center [366, 213] width 8 height 9
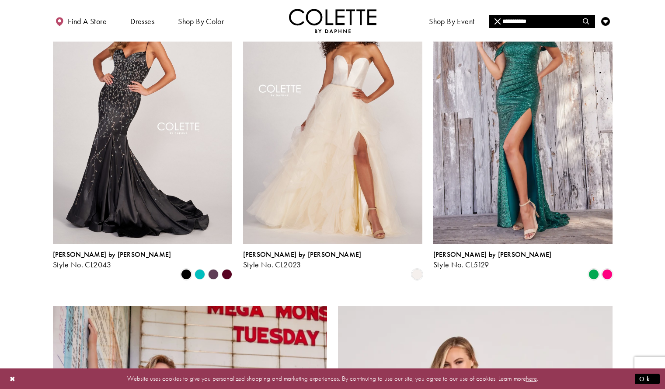
scroll to position [1085, 0]
